Goal: Transaction & Acquisition: Purchase product/service

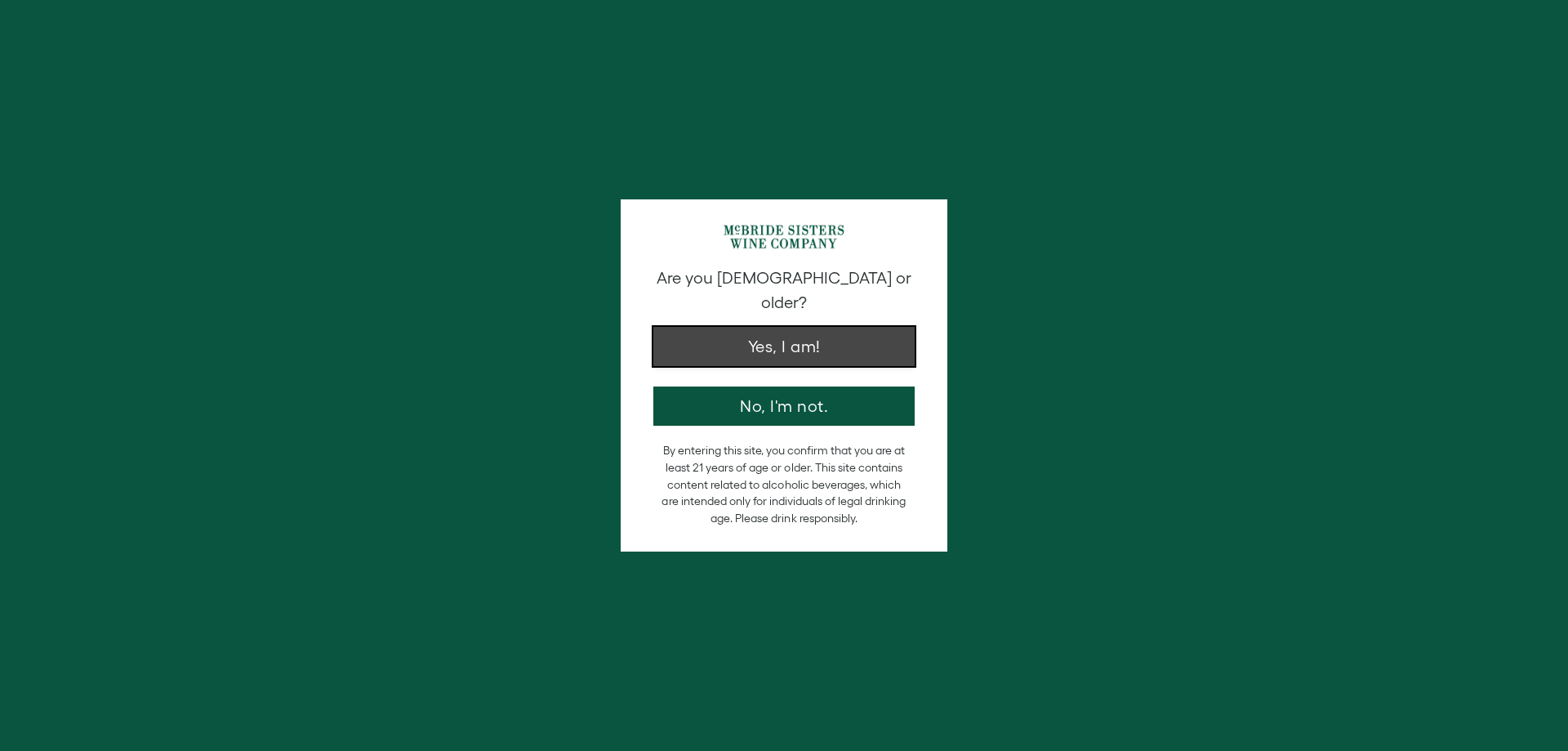
click at [768, 328] on button "Yes, I am!" at bounding box center [784, 346] width 262 height 40
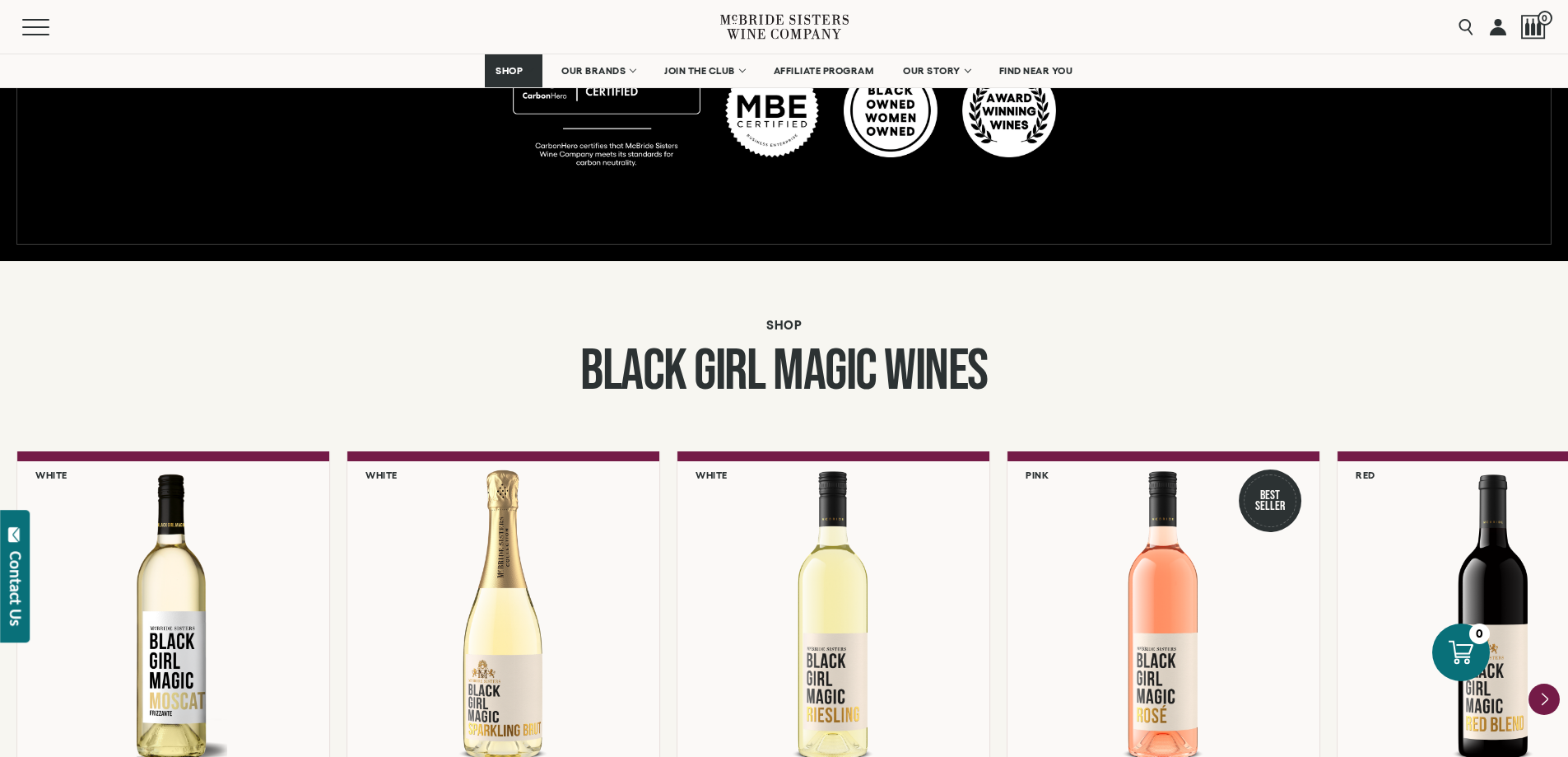
scroll to position [1400, 0]
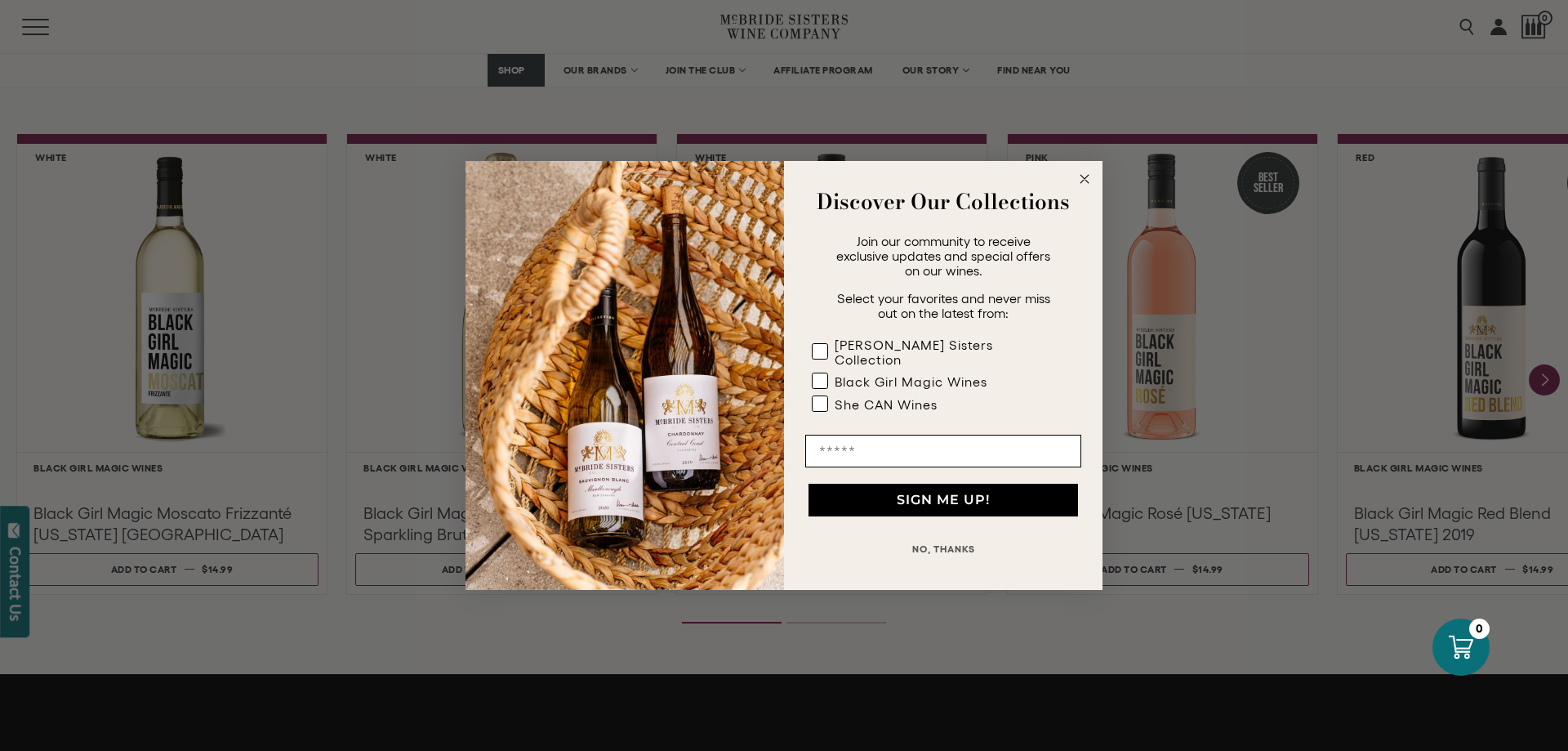
click at [1085, 183] on icon "Close dialog" at bounding box center [1084, 179] width 8 height 8
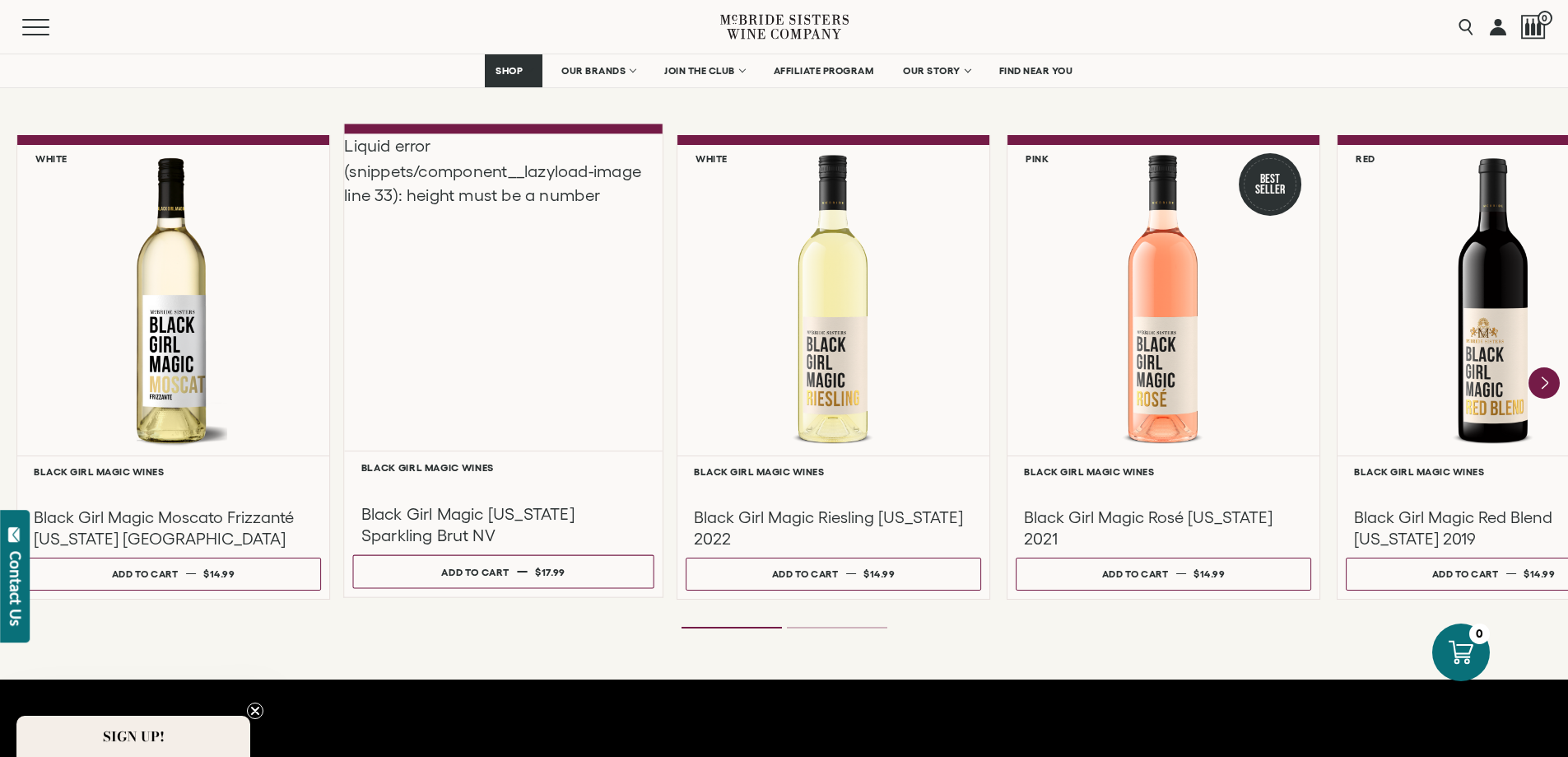
click at [498, 388] on div "Liquid error (snippets/component__lazyload-image line 33): height must be a num…" at bounding box center [503, 292] width 318 height 317
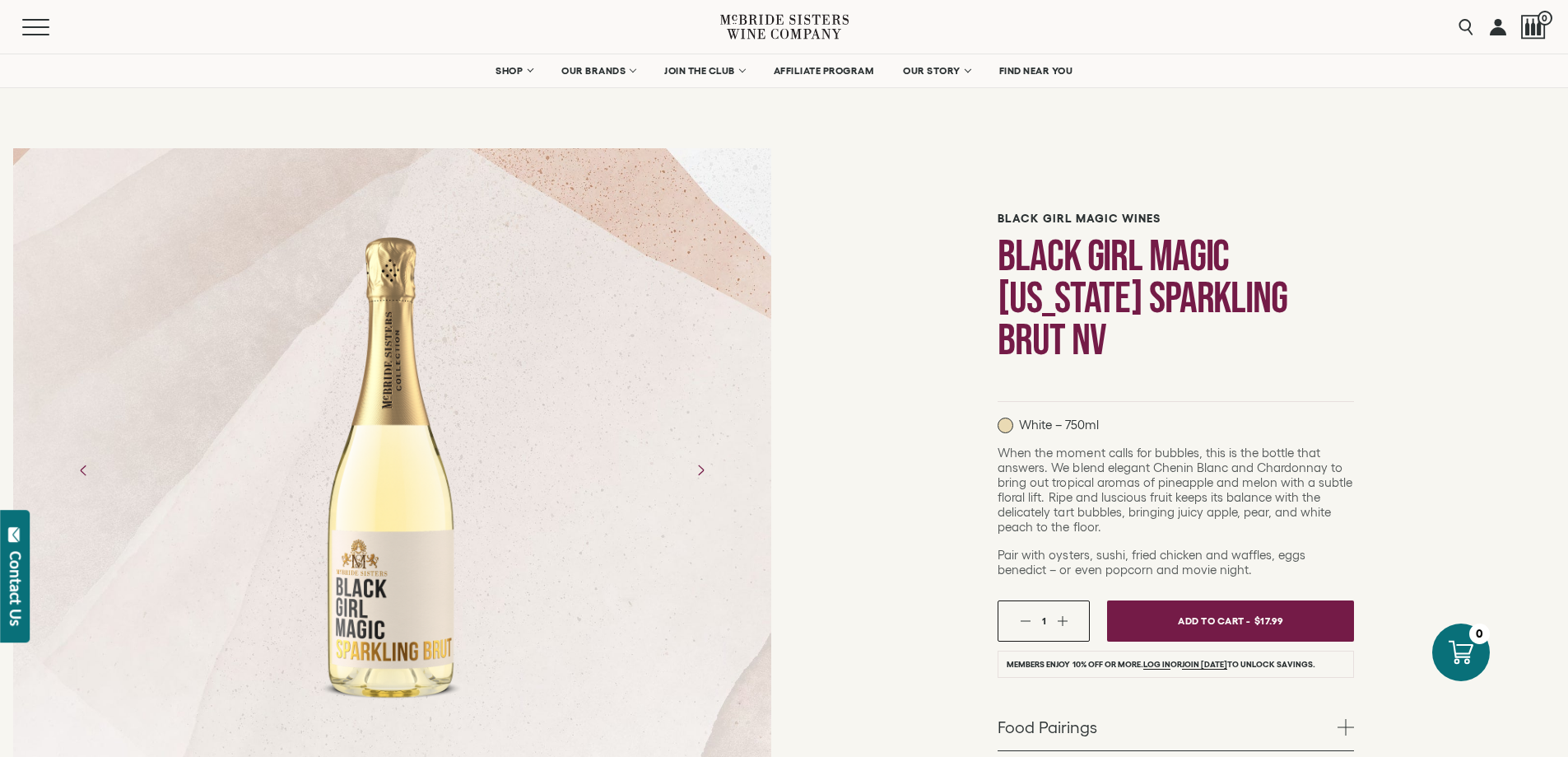
click at [379, 496] on div at bounding box center [392, 470] width 162 height 494
